Goal: Task Accomplishment & Management: Manage account settings

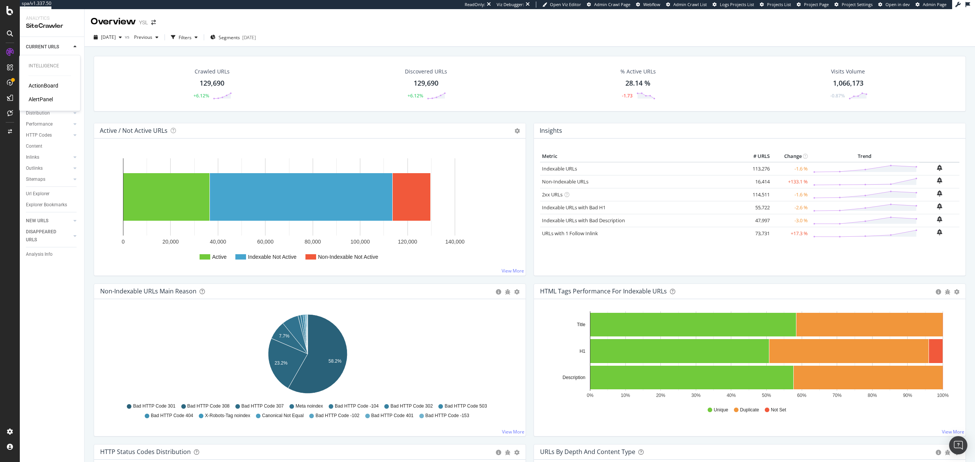
click at [41, 87] on div "ActionBoard" at bounding box center [44, 86] width 30 height 8
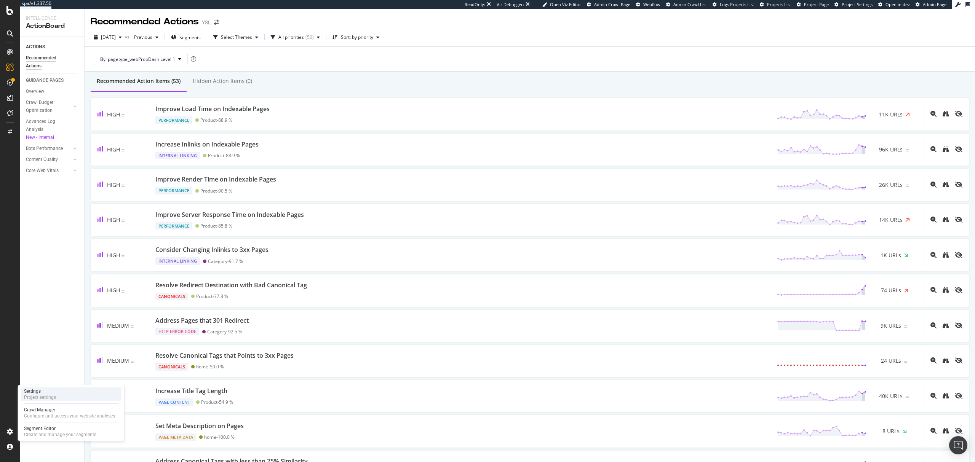
click at [56, 401] on div "Settings Project settings" at bounding box center [71, 395] width 101 height 14
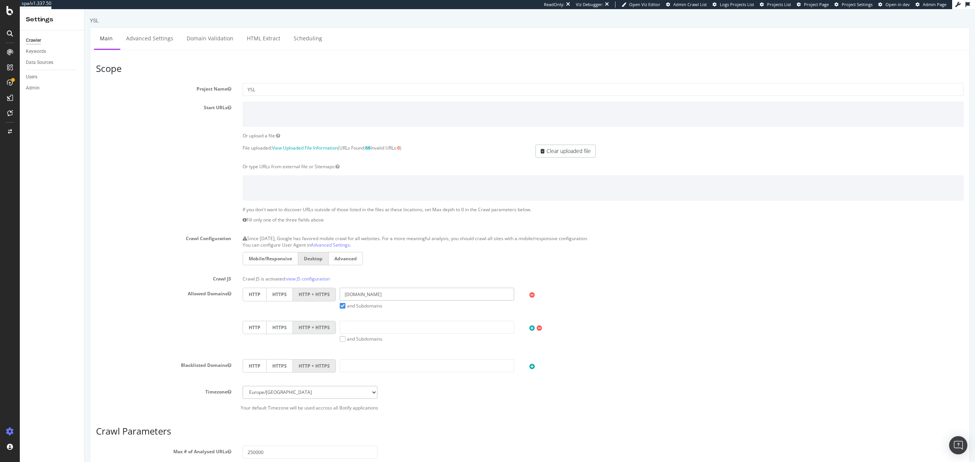
drag, startPoint x: 375, startPoint y: 293, endPoint x: 337, endPoint y: 296, distance: 38.2
click at [340, 296] on input "ysl.com" at bounding box center [427, 294] width 174 height 13
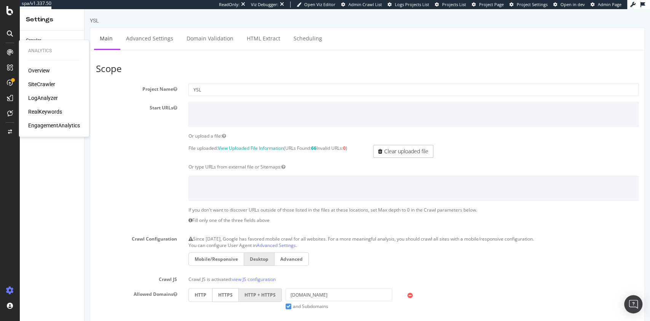
click at [38, 111] on div "RealKeywords" at bounding box center [45, 112] width 34 height 8
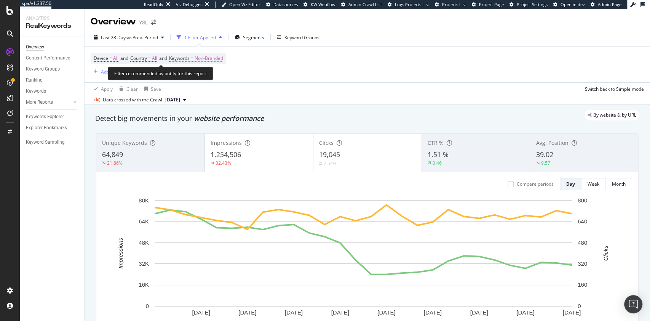
click at [219, 63] on span "Non-Branded" at bounding box center [209, 58] width 29 height 11
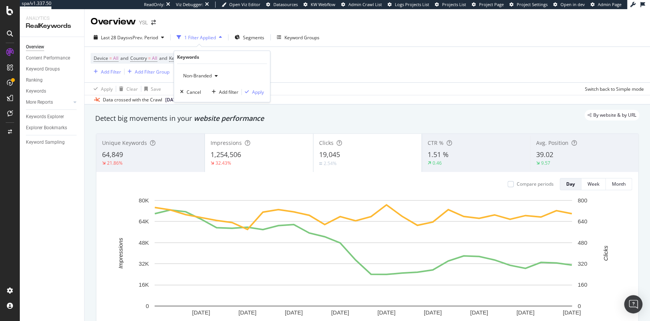
click at [201, 73] on span "Non-Branded" at bounding box center [196, 76] width 32 height 6
click at [193, 132] on span "All" at bounding box center [226, 135] width 78 height 7
click at [262, 89] on div "Apply" at bounding box center [258, 92] width 12 height 6
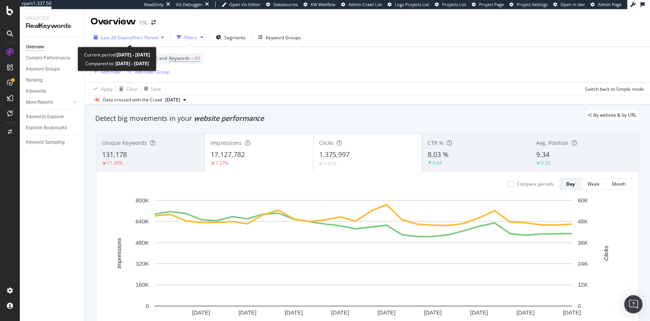
click at [156, 38] on span "vs Prev. Period" at bounding box center [143, 37] width 30 height 6
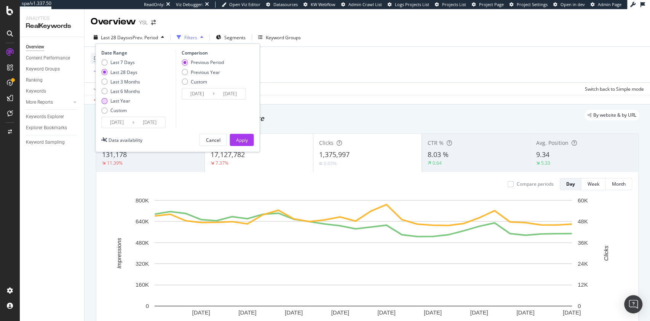
click at [124, 102] on div "Last Year" at bounding box center [120, 100] width 20 height 6
type input "[DATE]"
type input "2023/09/28"
type input "2024/09/26"
click at [236, 140] on div "Apply" at bounding box center [242, 140] width 12 height 6
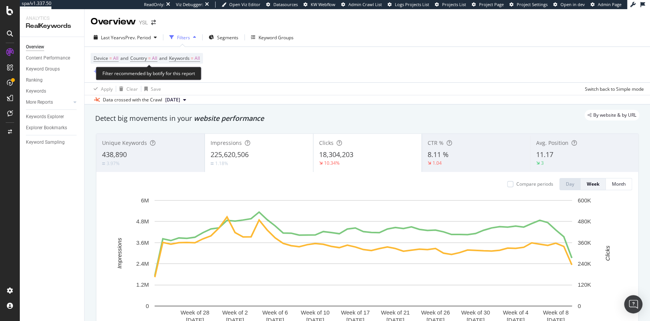
click at [193, 64] on div "Device = All and Country = All and Keywords = All Add Filter Add Filter Group" at bounding box center [147, 64] width 112 height 23
click at [190, 60] on span "Keywords" at bounding box center [179, 58] width 21 height 6
click at [189, 77] on div "button" at bounding box center [192, 76] width 9 height 5
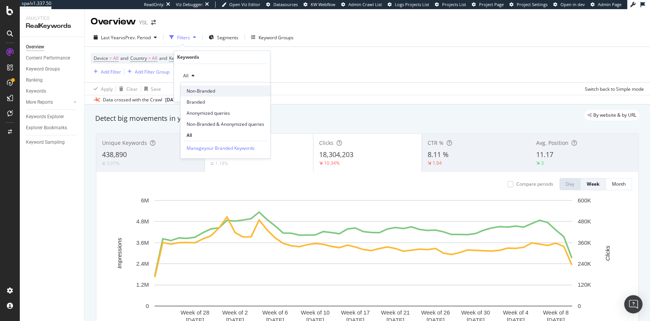
click at [219, 89] on span "Non-Branded" at bounding box center [226, 91] width 78 height 7
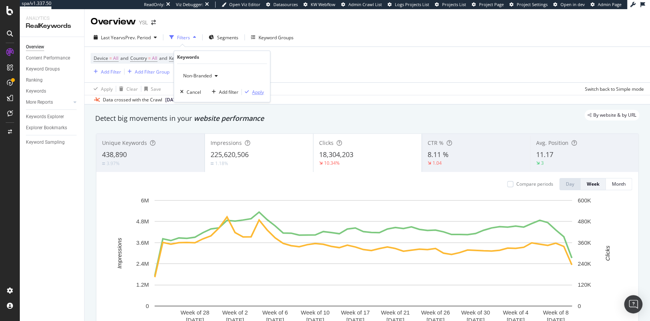
click at [258, 89] on div "Apply" at bounding box center [258, 92] width 12 height 6
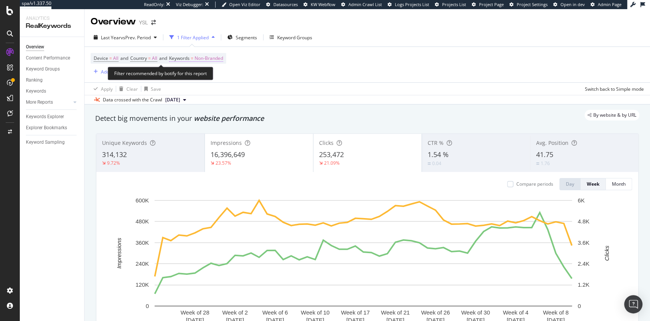
click at [222, 58] on span "Non-Branded" at bounding box center [209, 58] width 29 height 11
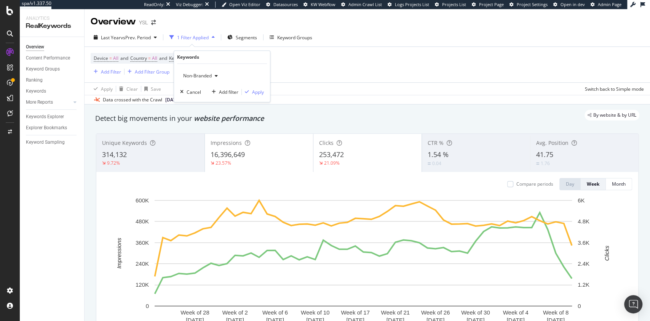
click at [215, 76] on icon "button" at bounding box center [216, 76] width 3 height 5
click at [220, 111] on span "Anonymized queries" at bounding box center [226, 113] width 78 height 7
click at [260, 88] on button "Apply" at bounding box center [253, 92] width 22 height 8
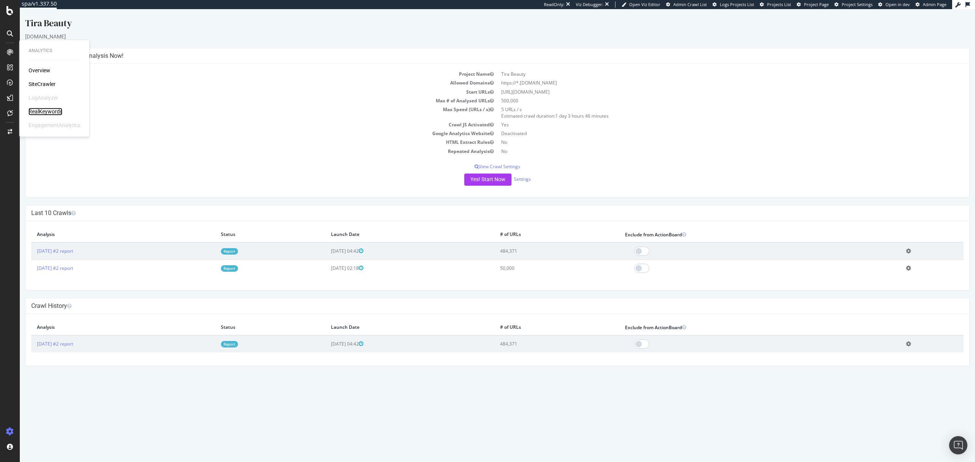
click at [43, 109] on div "RealKeywords" at bounding box center [46, 112] width 34 height 8
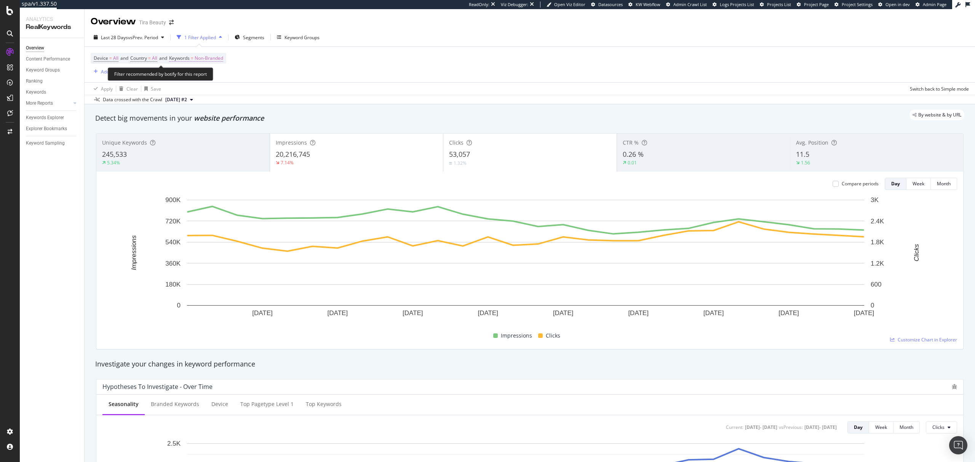
click at [215, 59] on span "Non-Branded" at bounding box center [209, 58] width 29 height 11
click at [199, 75] on span "Non-Branded" at bounding box center [196, 76] width 32 height 6
click at [206, 136] on span "All" at bounding box center [226, 136] width 78 height 7
click at [252, 96] on div "Apply" at bounding box center [253, 92] width 22 height 7
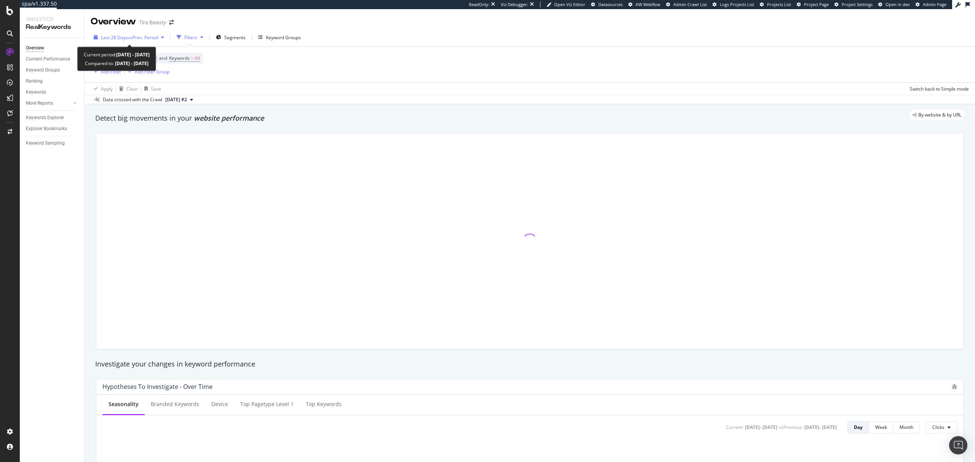
click at [136, 37] on span "vs Prev. Period" at bounding box center [143, 37] width 30 height 6
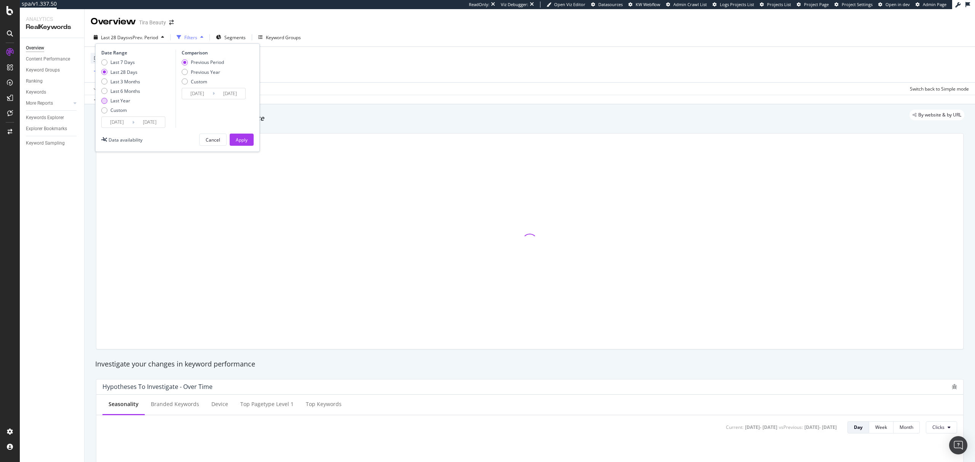
click at [118, 99] on div "Last Year" at bounding box center [120, 100] width 20 height 6
type input "[DATE]"
click at [238, 140] on div "Apply" at bounding box center [242, 140] width 12 height 6
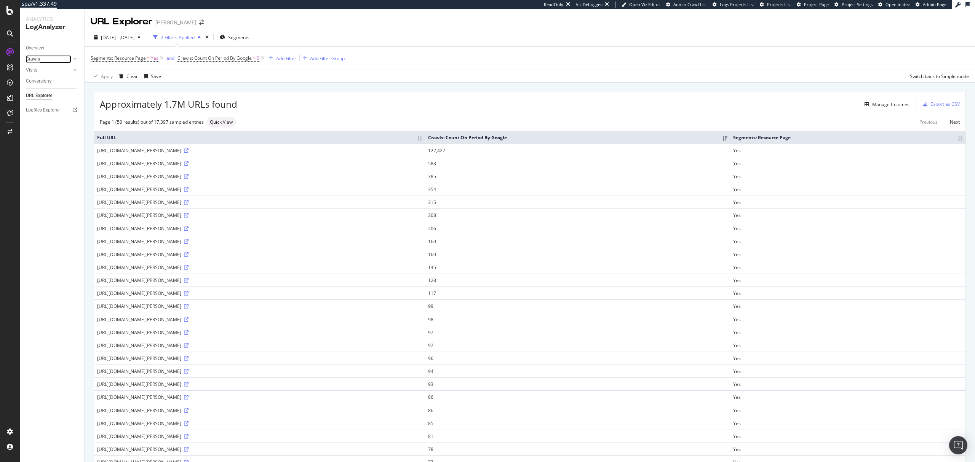
click at [40, 57] on div "Crawls" at bounding box center [33, 59] width 14 height 8
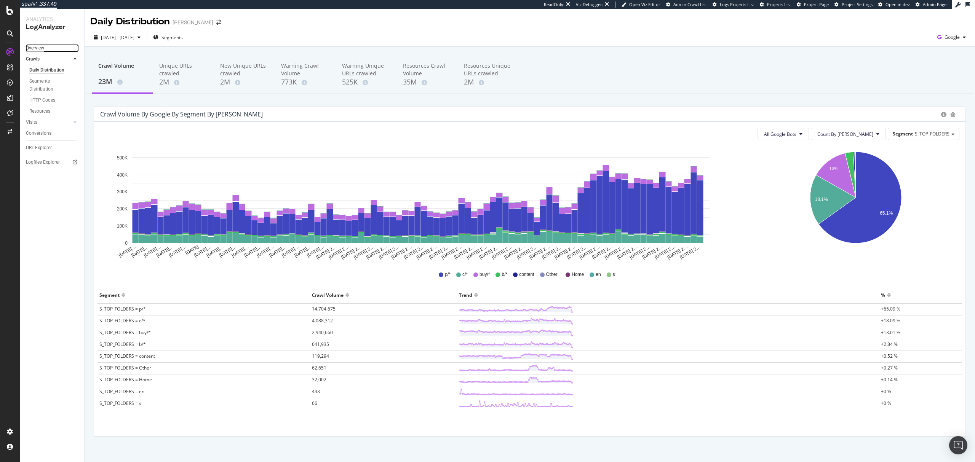
click at [37, 49] on div "Overview" at bounding box center [35, 48] width 18 height 8
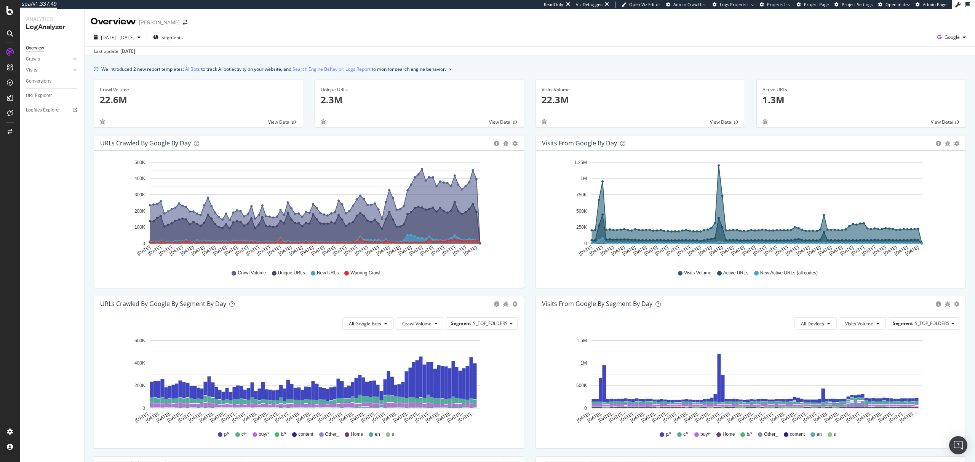
click at [331, 98] on p "2.3M" at bounding box center [419, 99] width 197 height 13
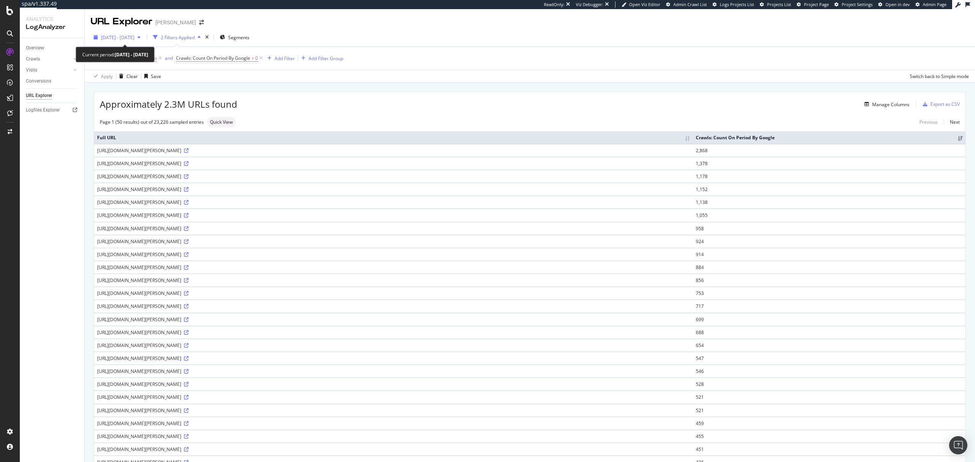
click at [144, 40] on div "2025 Jul. 1st - Sep. 30th" at bounding box center [117, 37] width 53 height 11
click at [436, 96] on div "Approximately 2.3M URLs found Manage Columns Export as CSV" at bounding box center [529, 101] width 871 height 19
click at [39, 49] on div "Overview" at bounding box center [35, 48] width 18 height 8
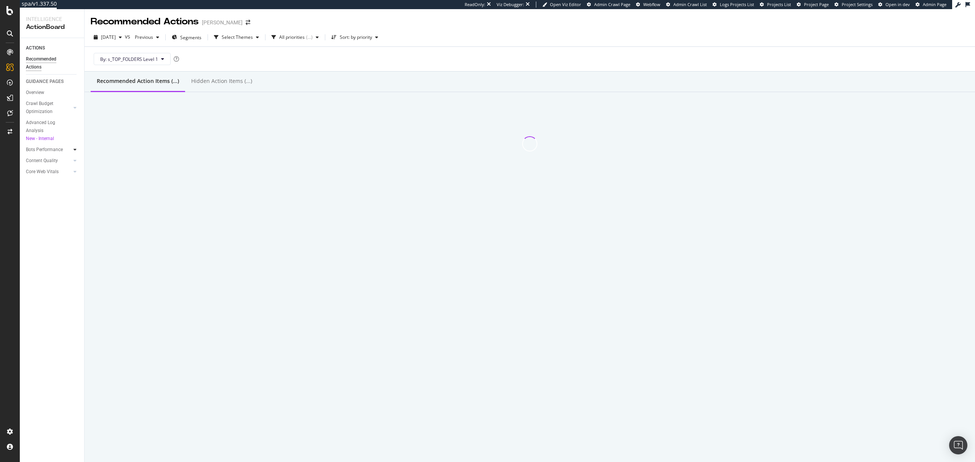
click at [72, 151] on div at bounding box center [75, 150] width 8 height 8
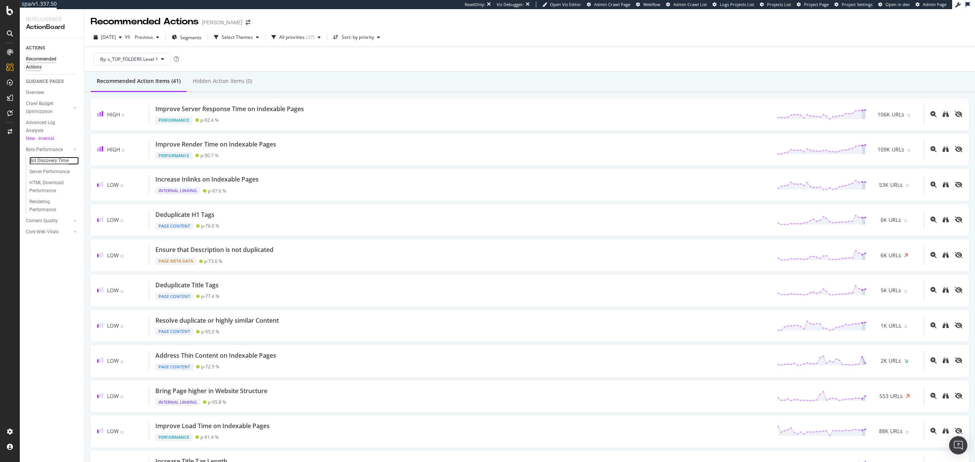
click at [55, 159] on div "Bot Discovery Time" at bounding box center [48, 161] width 39 height 8
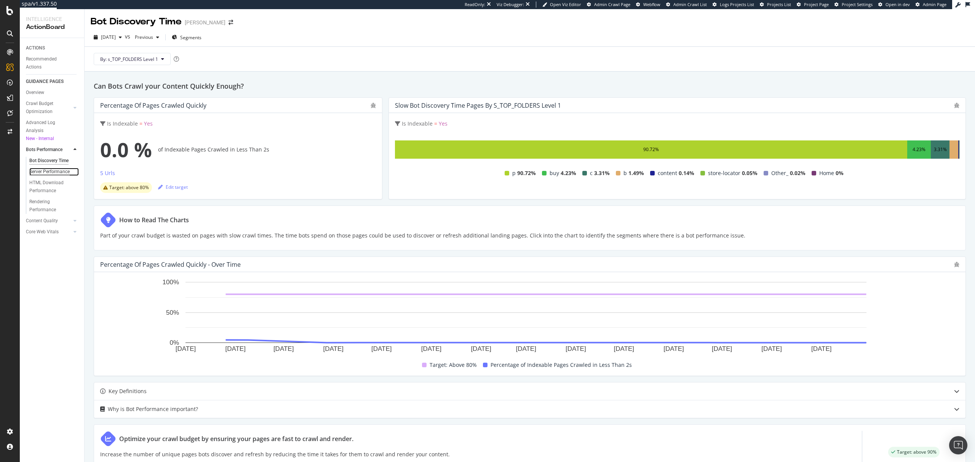
click at [52, 172] on div "Server Performance" at bounding box center [49, 172] width 40 height 8
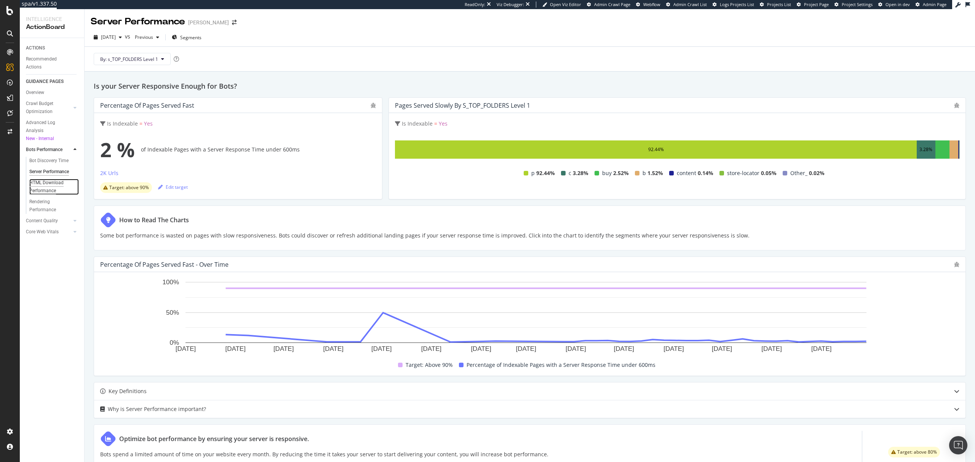
click at [38, 183] on div "HTML Download Performance" at bounding box center [51, 187] width 44 height 16
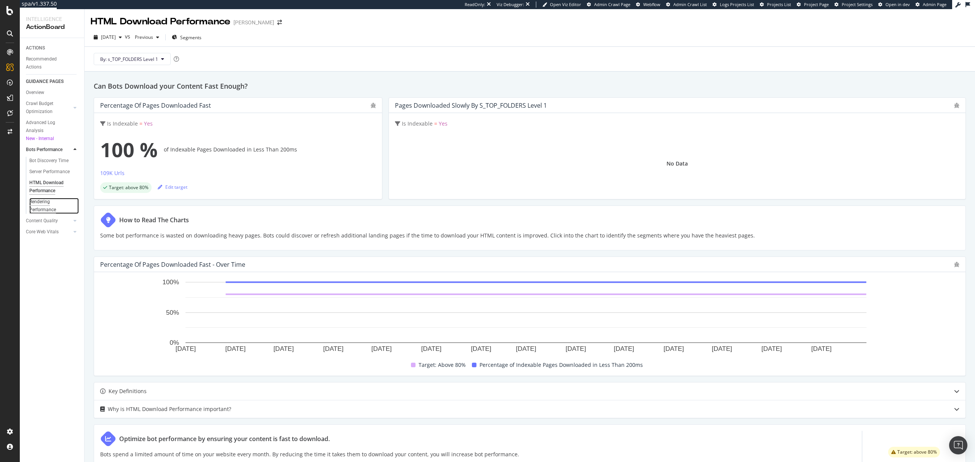
click at [41, 209] on div "Rendering Performance" at bounding box center [50, 206] width 43 height 16
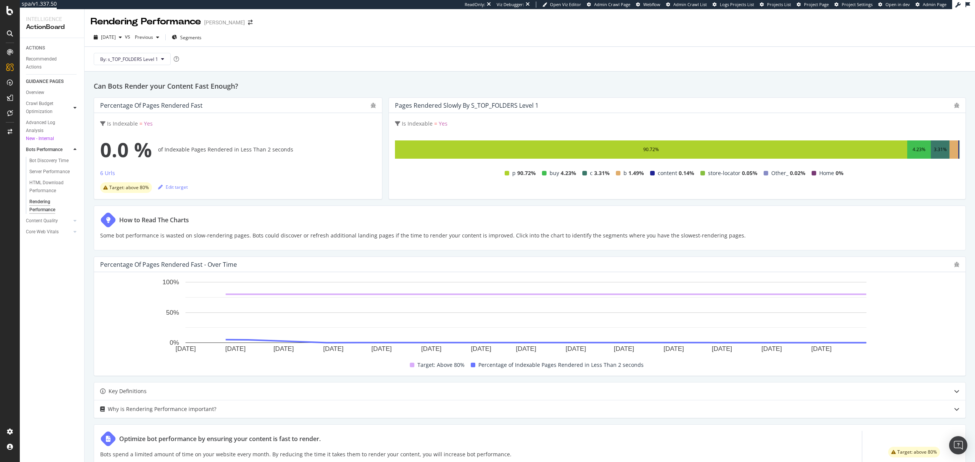
click at [75, 110] on icon at bounding box center [74, 107] width 3 height 5
click at [53, 124] on div "Landing Page Crawled" at bounding box center [50, 127] width 43 height 16
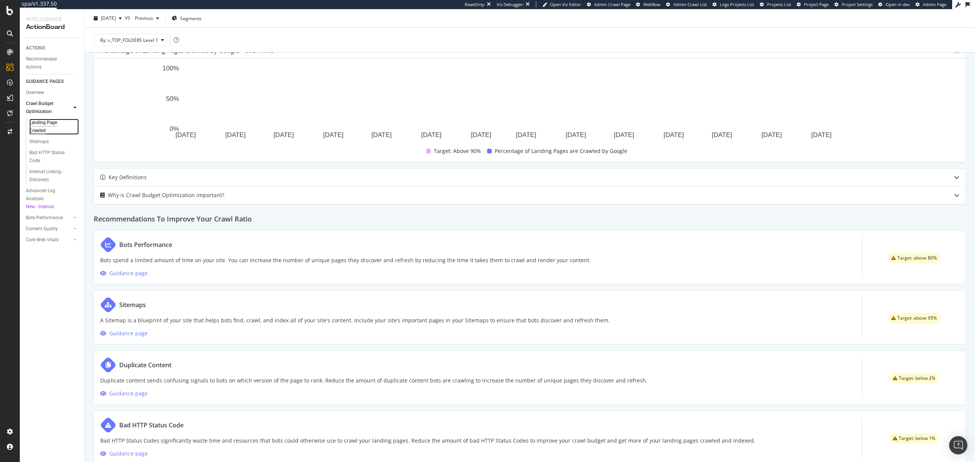
scroll to position [238, 0]
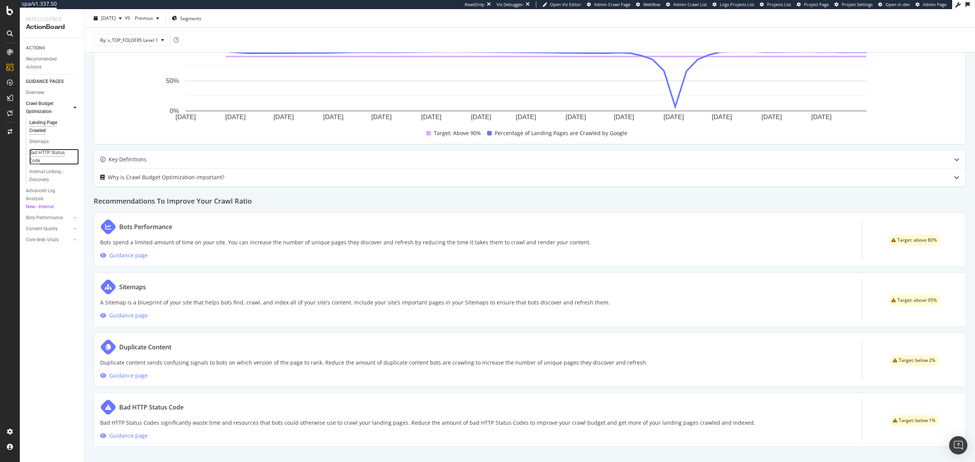
click at [43, 154] on div "Bad HTTP Status Code" at bounding box center [50, 157] width 43 height 16
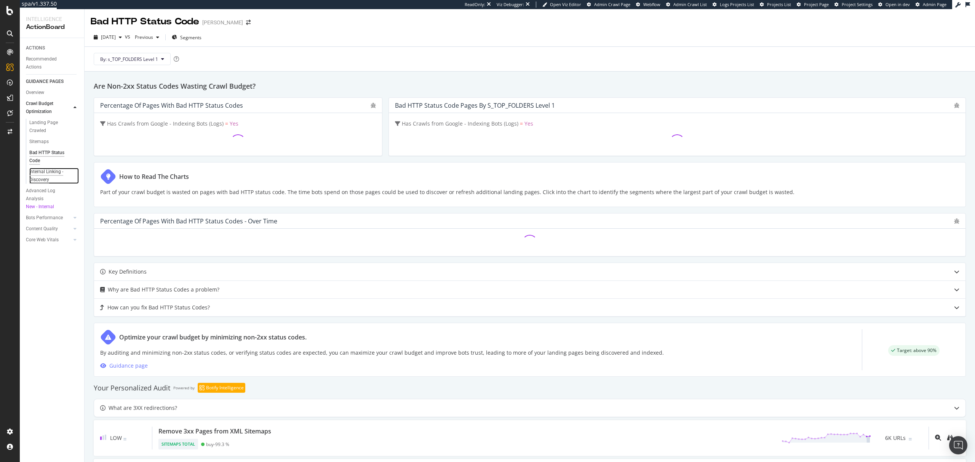
click at [38, 170] on div "Internal Linking - Discovery" at bounding box center [50, 176] width 43 height 16
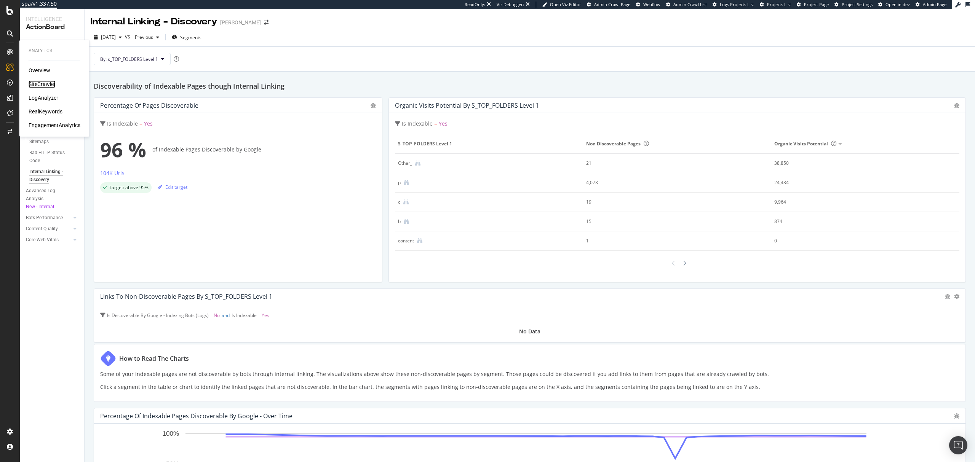
click at [39, 84] on div "SiteCrawler" at bounding box center [42, 84] width 27 height 8
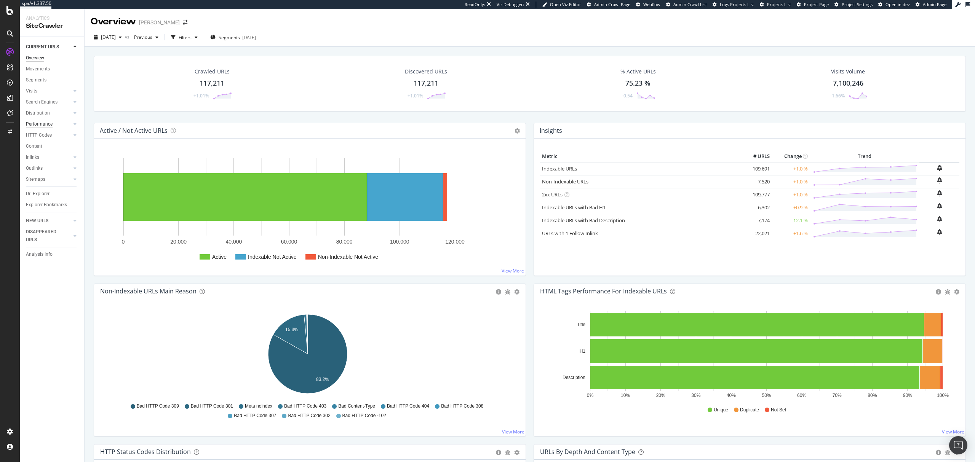
click at [45, 124] on div "Performance" at bounding box center [39, 124] width 27 height 8
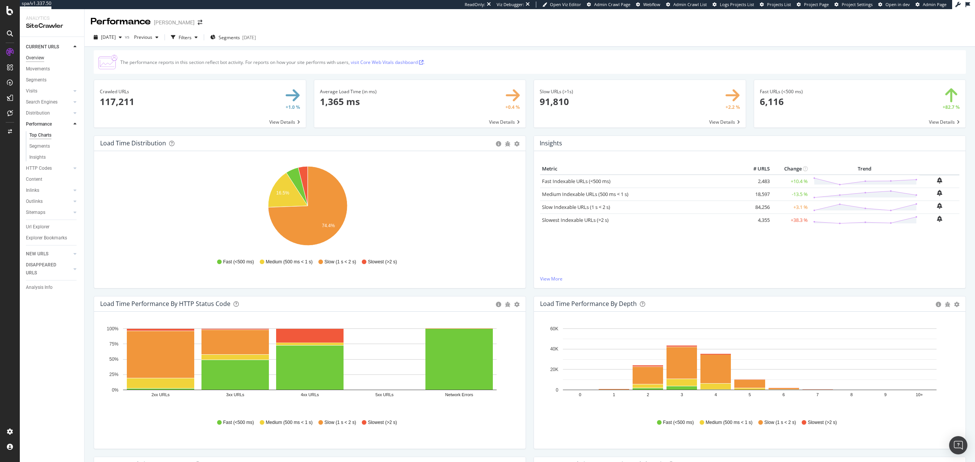
click at [35, 56] on div "Overview" at bounding box center [35, 58] width 18 height 8
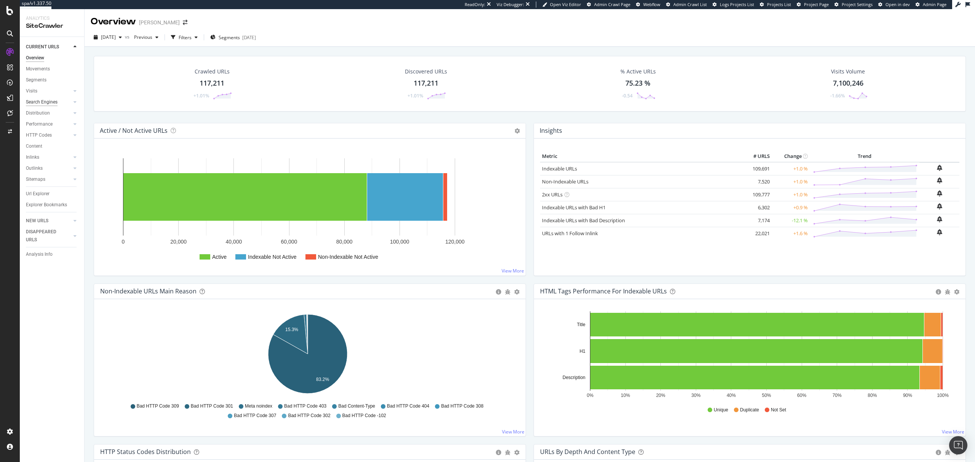
click at [40, 98] on div "Search Engines" at bounding box center [42, 102] width 32 height 8
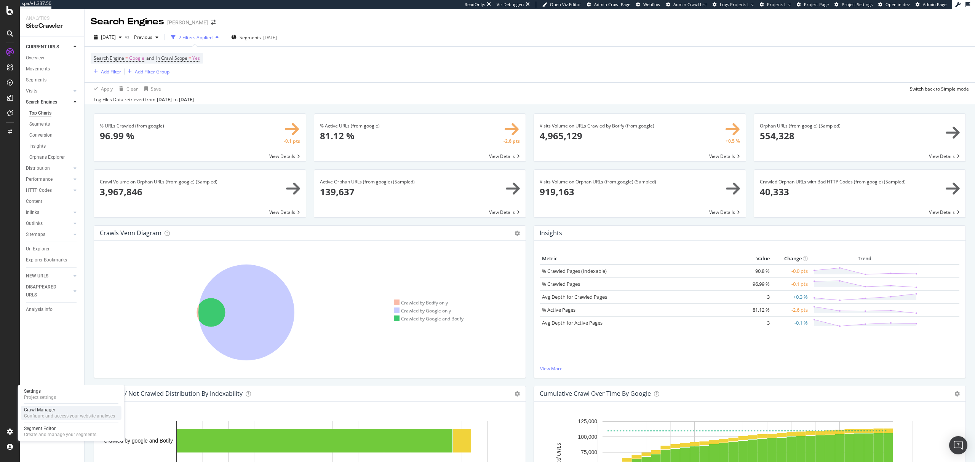
click at [50, 408] on div "Crawl Manager" at bounding box center [69, 410] width 91 height 6
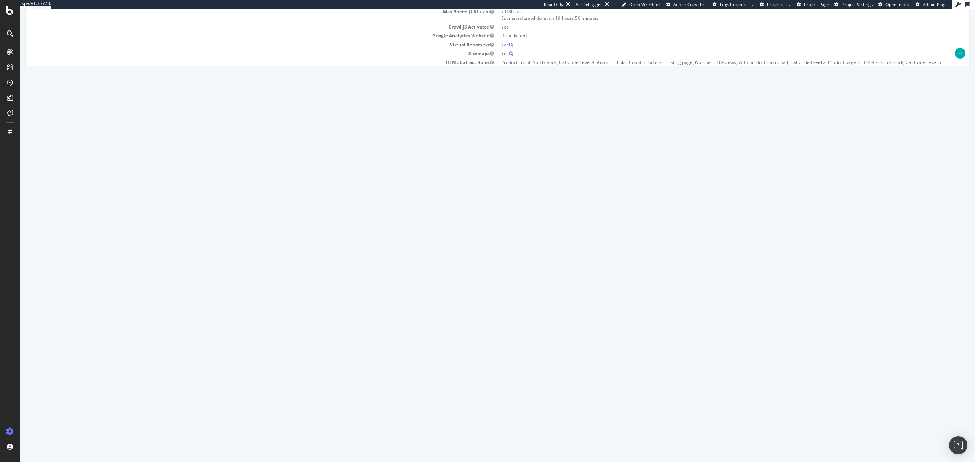
scroll to position [102, 0]
click at [40, 87] on div "SiteCrawler" at bounding box center [42, 84] width 27 height 8
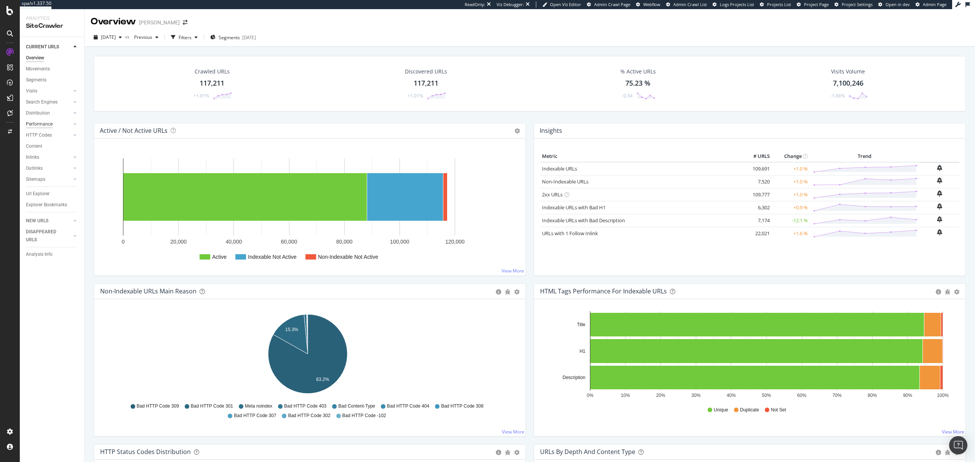
click at [38, 124] on div "Performance" at bounding box center [39, 124] width 27 height 8
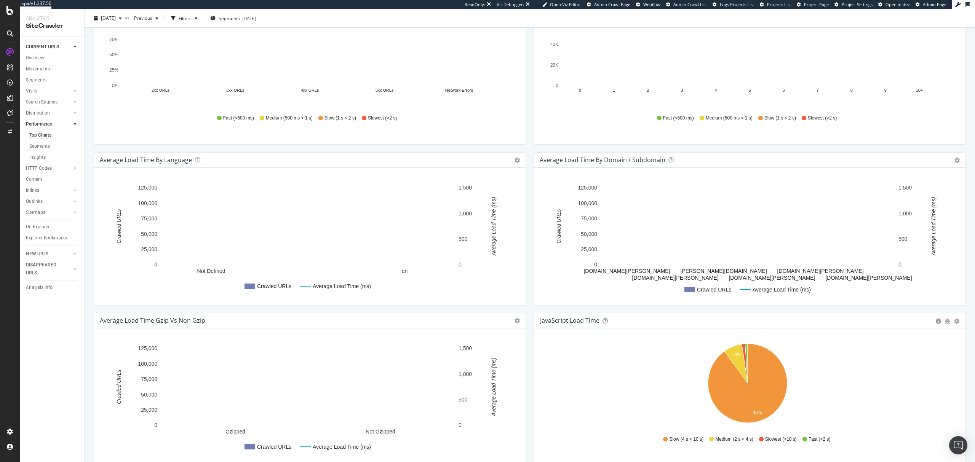
scroll to position [355, 0]
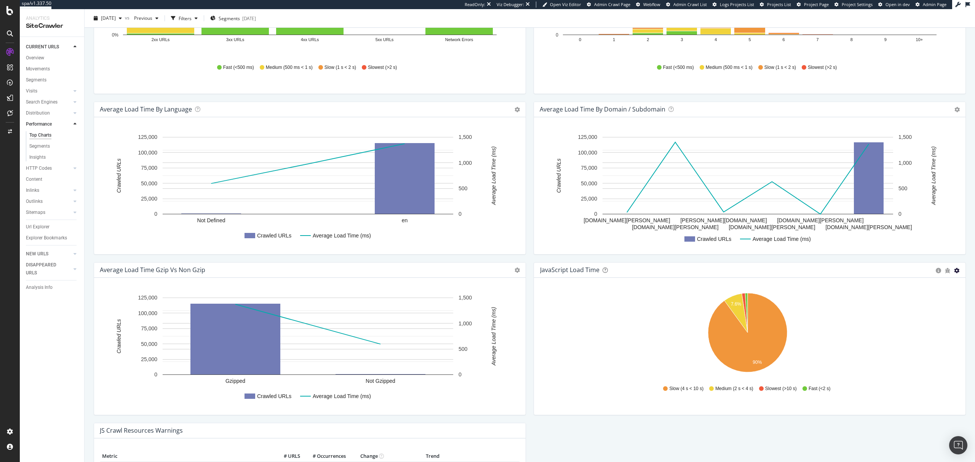
click at [954, 271] on icon "gear" at bounding box center [956, 270] width 5 height 5
click at [924, 299] on span "Table" at bounding box center [929, 299] width 69 height 10
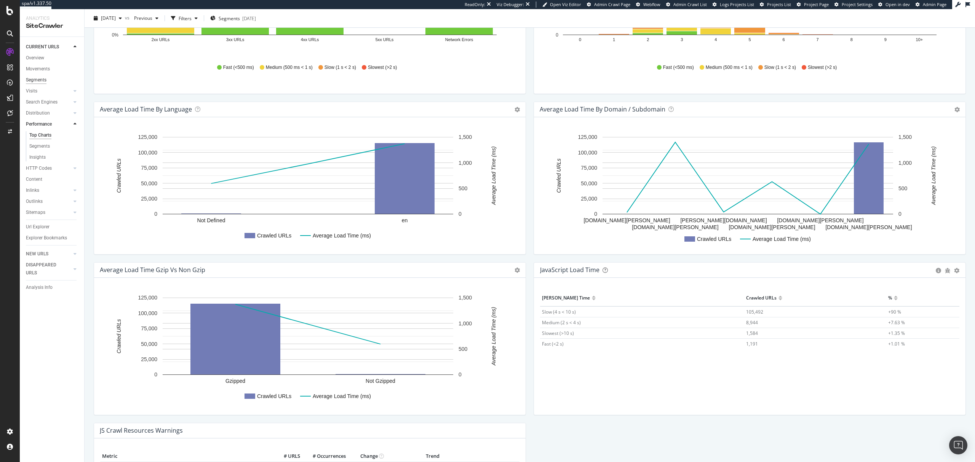
click at [30, 82] on div "Segments" at bounding box center [36, 80] width 21 height 8
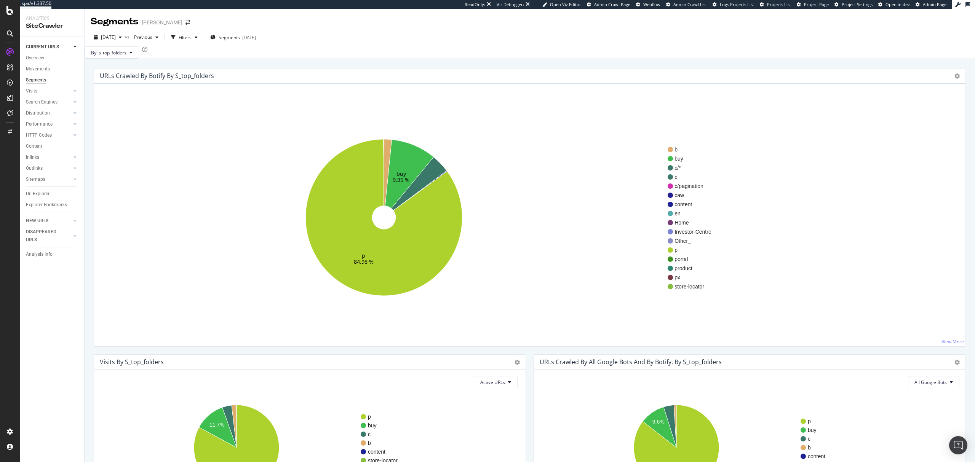
drag, startPoint x: 433, startPoint y: 183, endPoint x: 531, endPoint y: 142, distance: 106.1
click at [531, 142] on icon "buy 9.35 % p 84.98 %" at bounding box center [383, 217] width 567 height 235
click at [37, 416] on div "Configure and access your website analyses" at bounding box center [69, 416] width 91 height 6
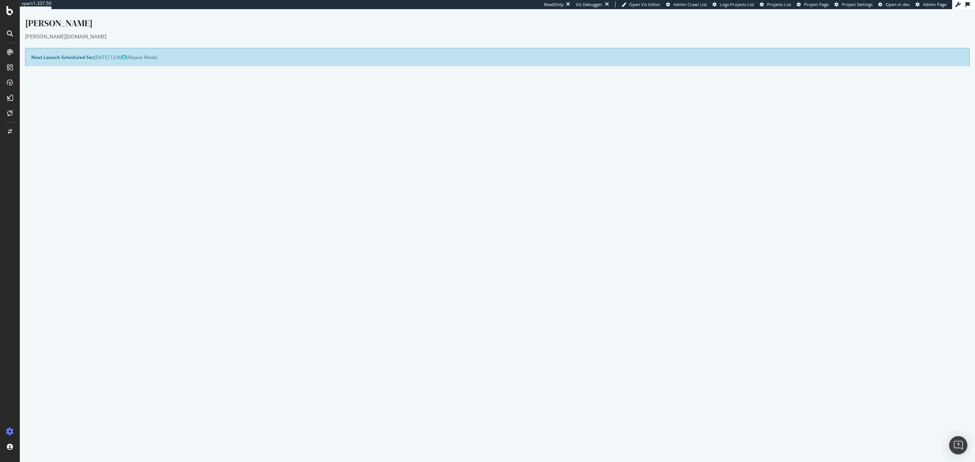
click at [520, 225] on link "Settings" at bounding box center [522, 223] width 17 height 6
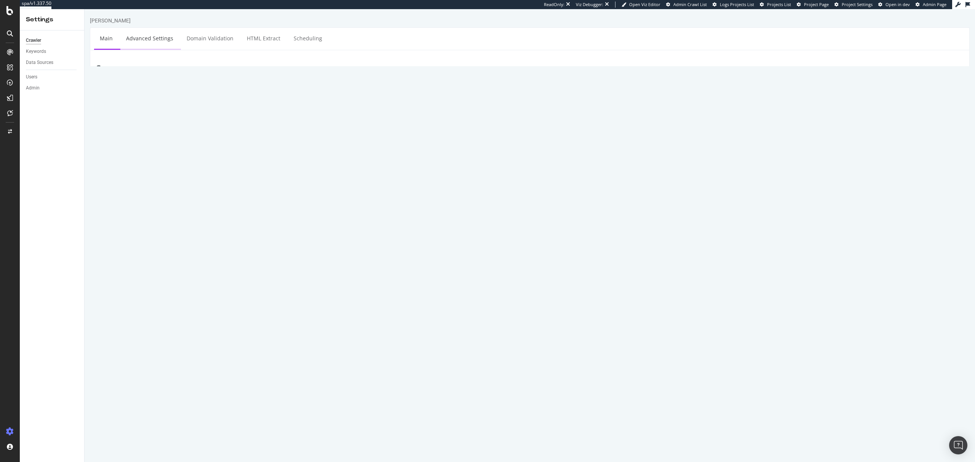
click at [159, 46] on link "Advanced Settings" at bounding box center [149, 38] width 59 height 21
click at [100, 36] on link "Main" at bounding box center [106, 38] width 24 height 21
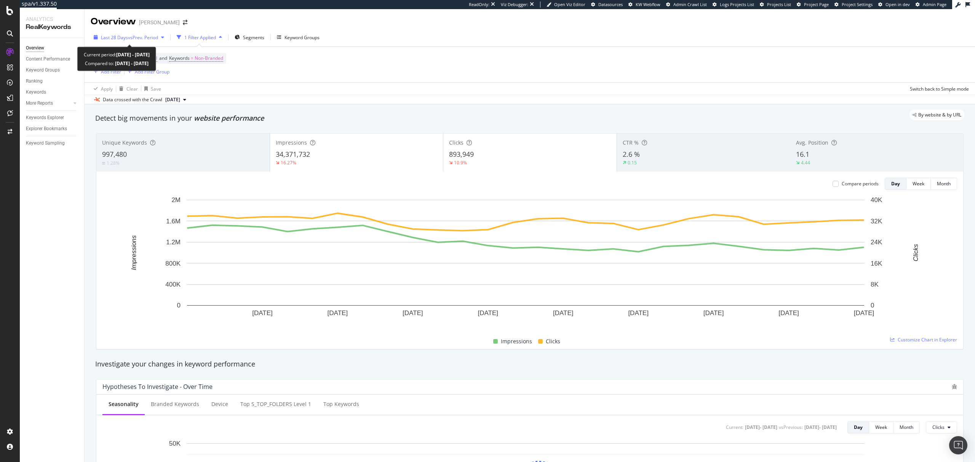
click at [148, 41] on div "Last 28 Days vs Prev. Period" at bounding box center [129, 37] width 77 height 11
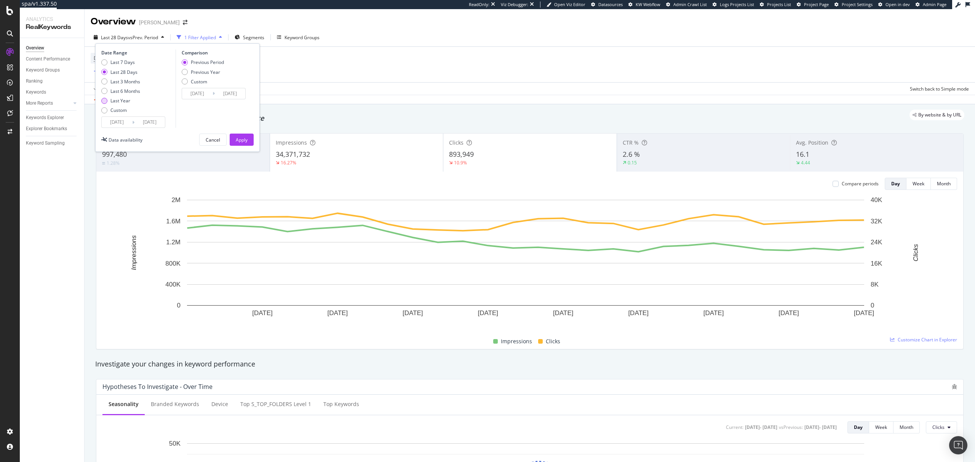
click at [112, 99] on div "Last Year" at bounding box center [120, 100] width 20 height 6
type input "[DATE]"
click at [247, 142] on div "Apply" at bounding box center [242, 140] width 12 height 6
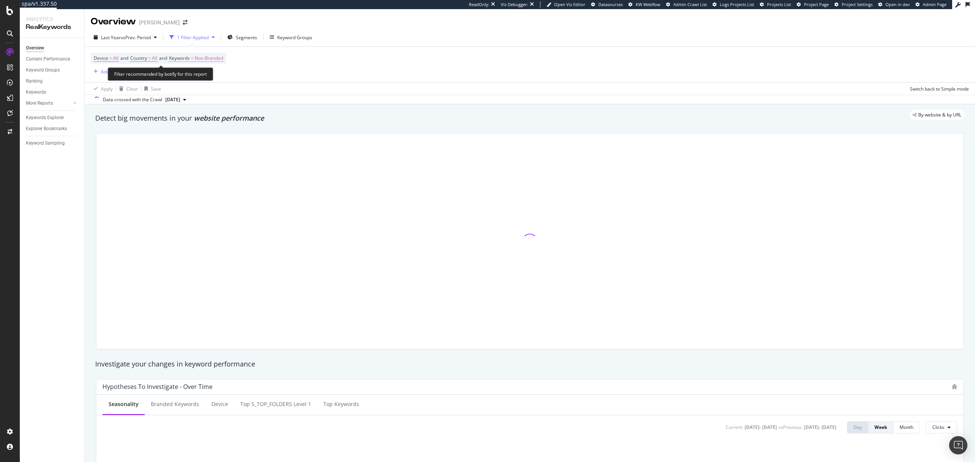
click at [217, 60] on span "Non-Branded" at bounding box center [209, 58] width 29 height 11
click at [214, 80] on div "Non-Branded" at bounding box center [200, 76] width 41 height 11
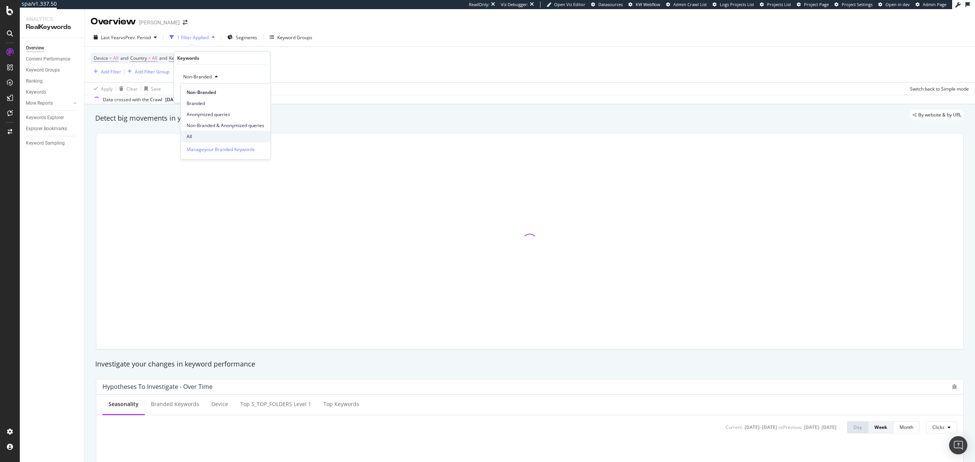
click at [194, 132] on div "All" at bounding box center [225, 136] width 90 height 11
click at [254, 92] on div "Apply" at bounding box center [258, 92] width 12 height 6
